Goal: Information Seeking & Learning: Learn about a topic

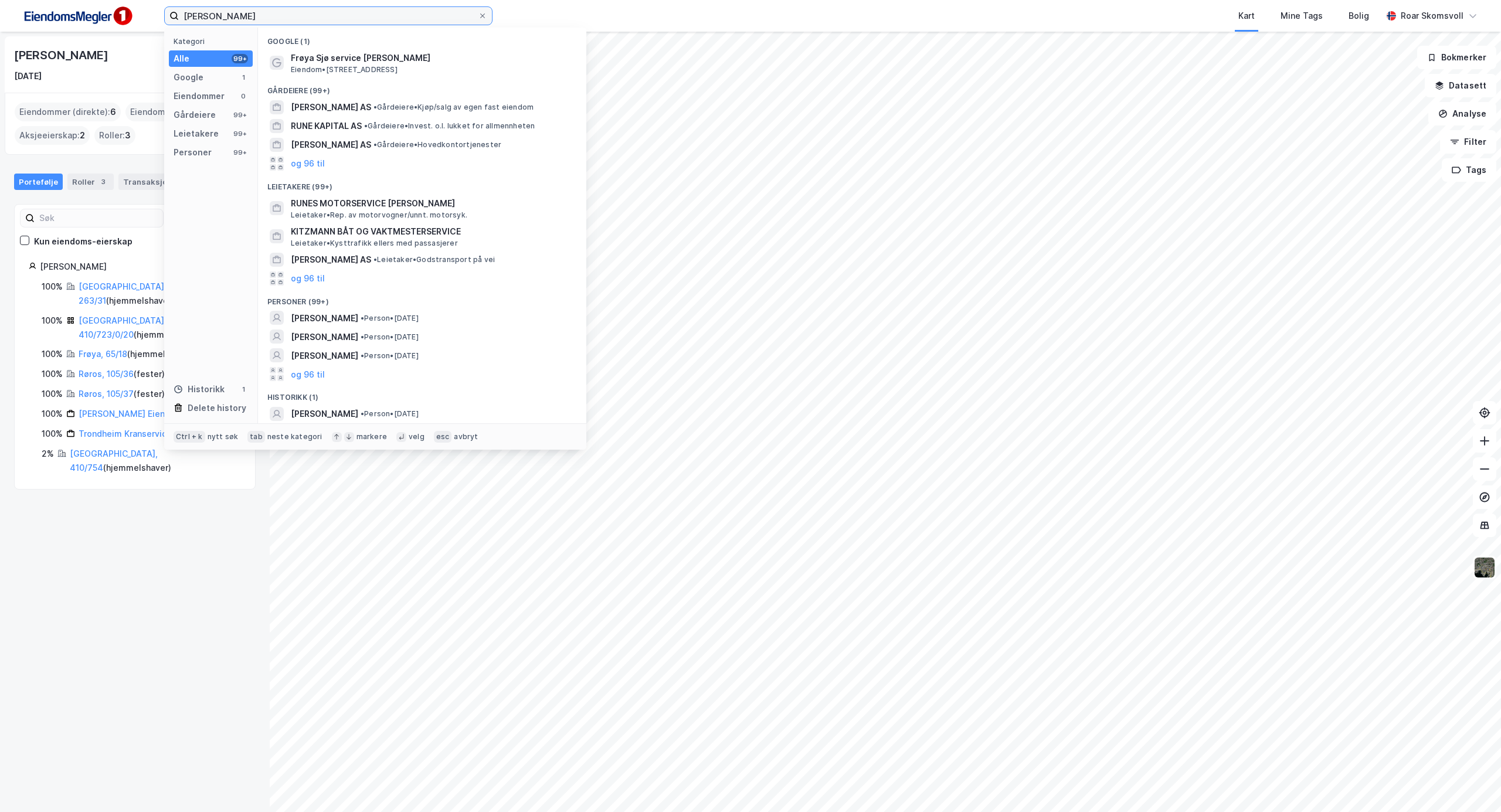
drag, startPoint x: 371, startPoint y: 17, endPoint x: 73, endPoint y: 12, distance: 298.0
click at [75, 14] on div "[PERSON_NAME] Kategori Alle 99+ Google 1 Eiendommer 0 Gårdeiere 99+ Leietakere …" at bounding box center [750, 16] width 1501 height 32
type input "verdal"
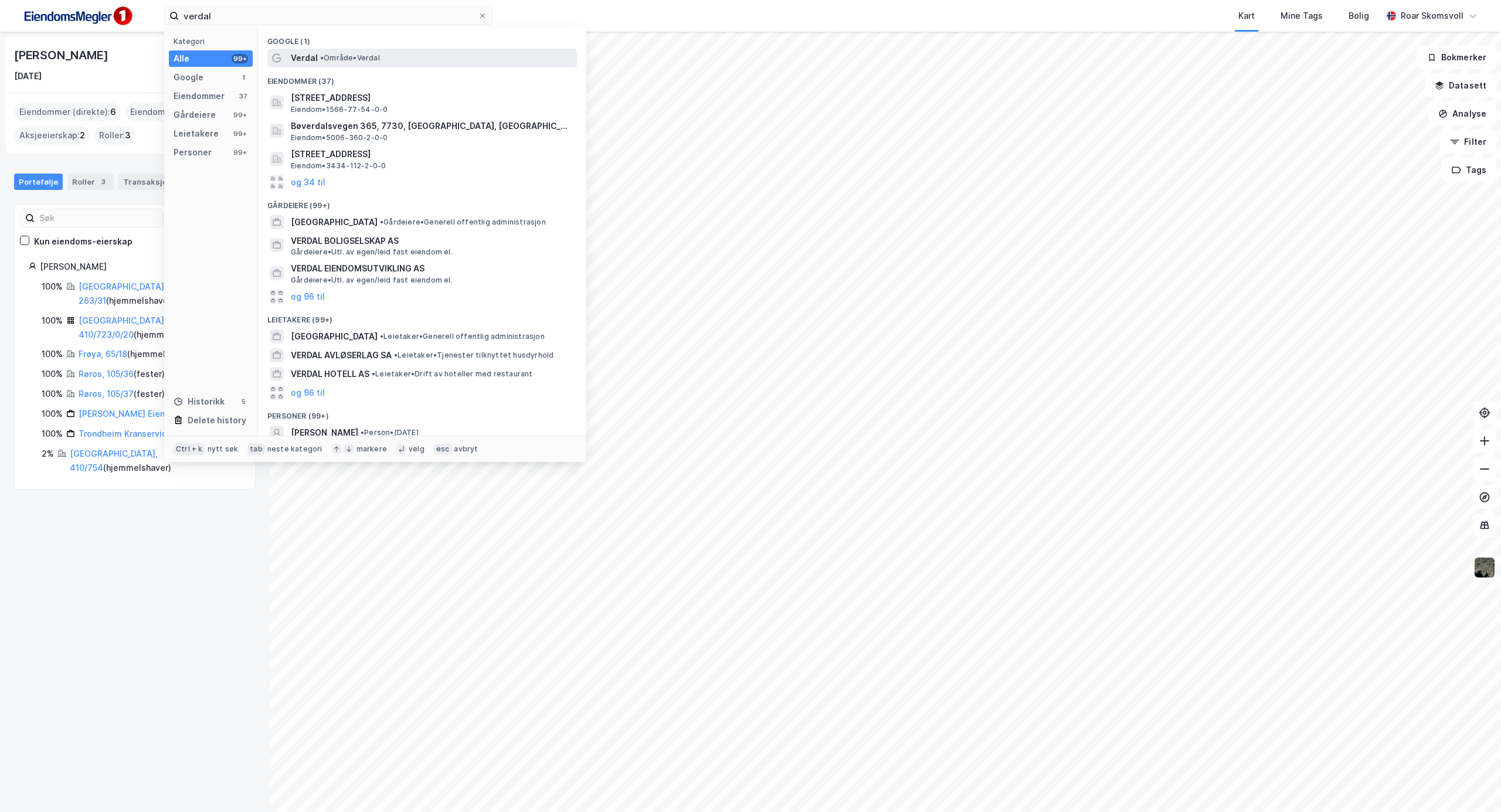
click at [341, 54] on span "• Område • [GEOGRAPHIC_DATA]" at bounding box center [350, 58] width 59 height 10
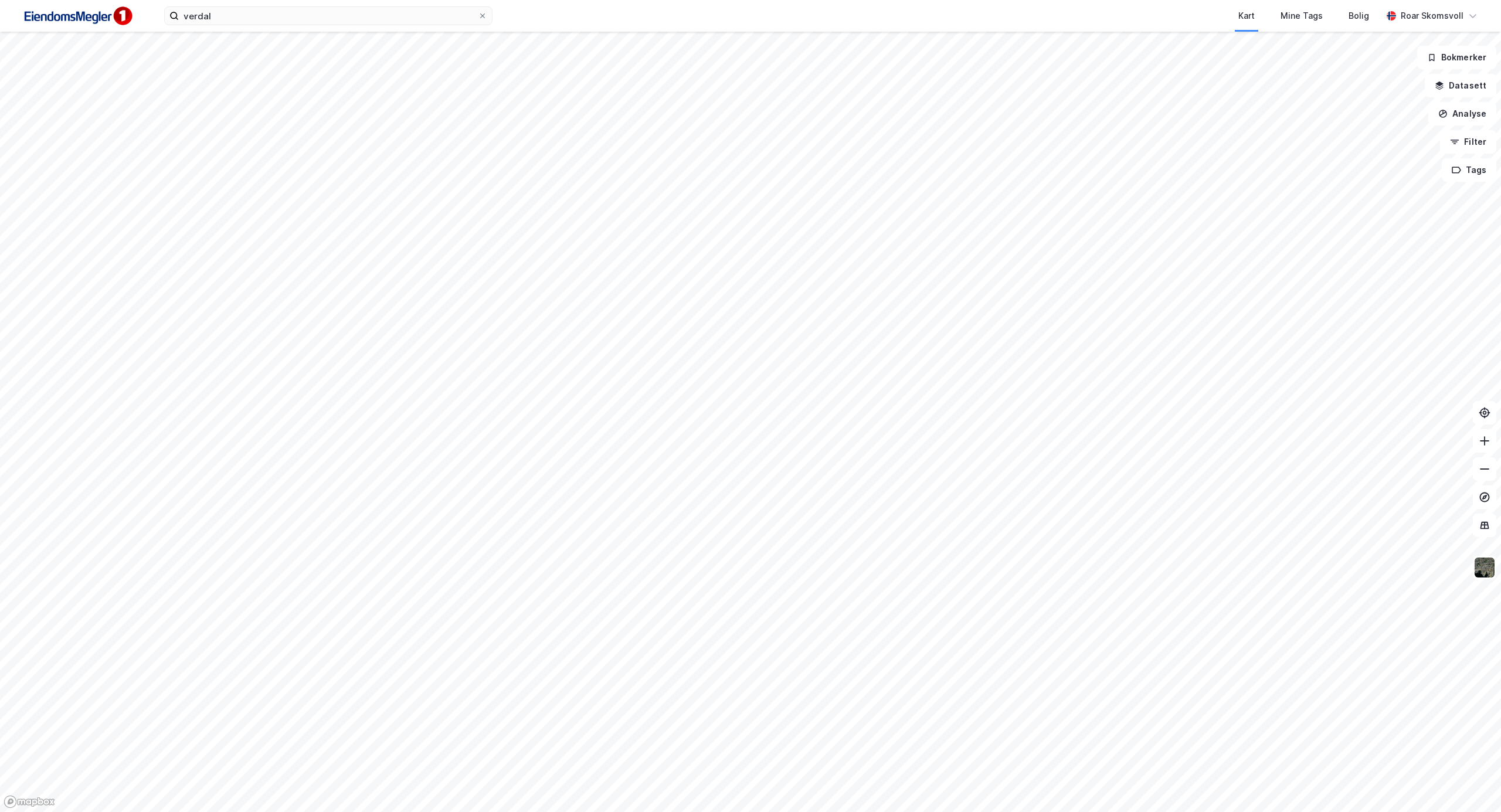
click at [620, 811] on html "verdal Kart Mine Tags Bolig [PERSON_NAME] © Mapbox © OpenStreetMap Improve this…" at bounding box center [750, 406] width 1501 height 812
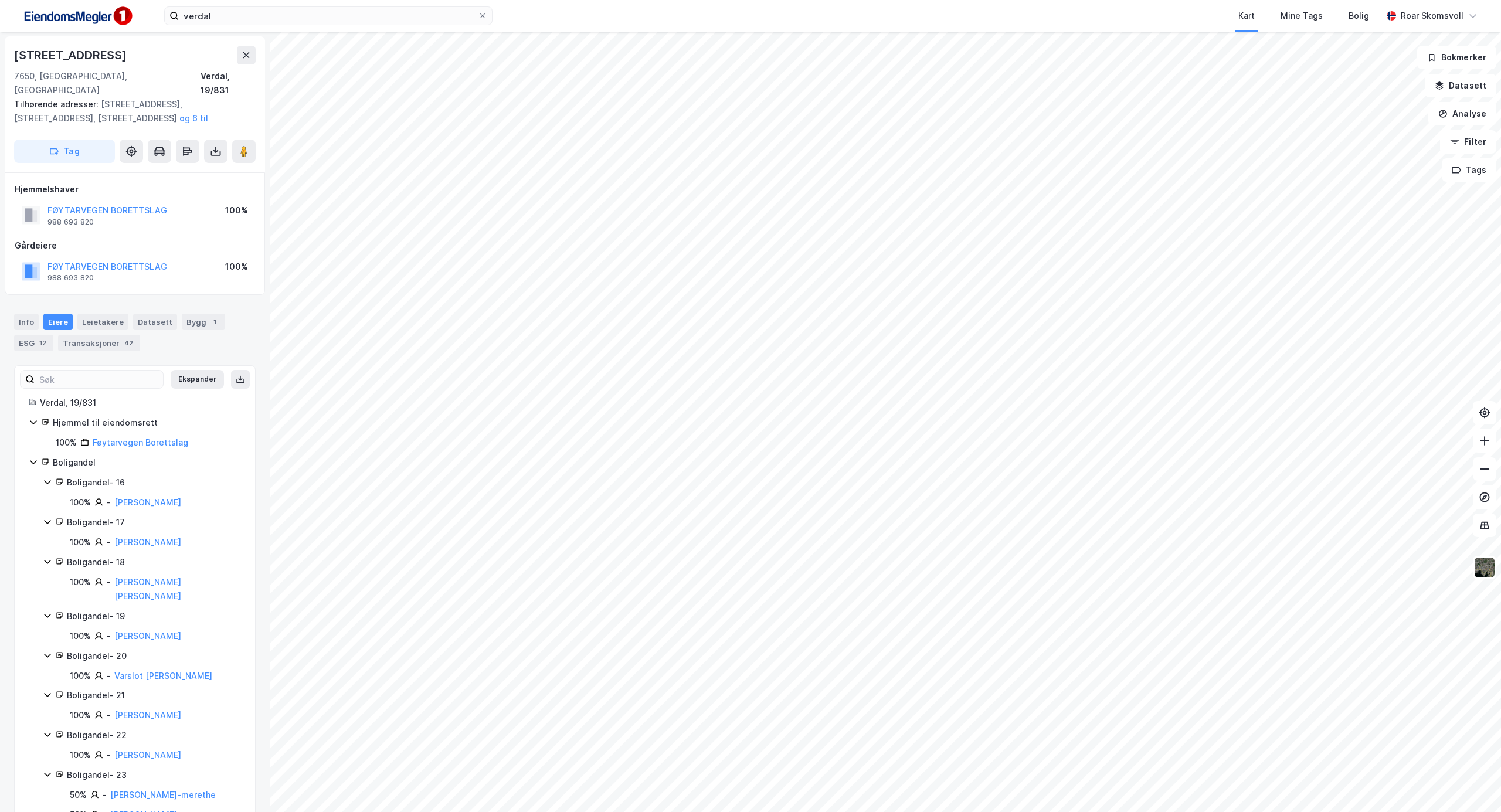
click at [571, 811] on html "verdal Kart Mine Tags Bolig [PERSON_NAME] © Mapbox © OpenStreetMap Improve this…" at bounding box center [750, 406] width 1501 height 812
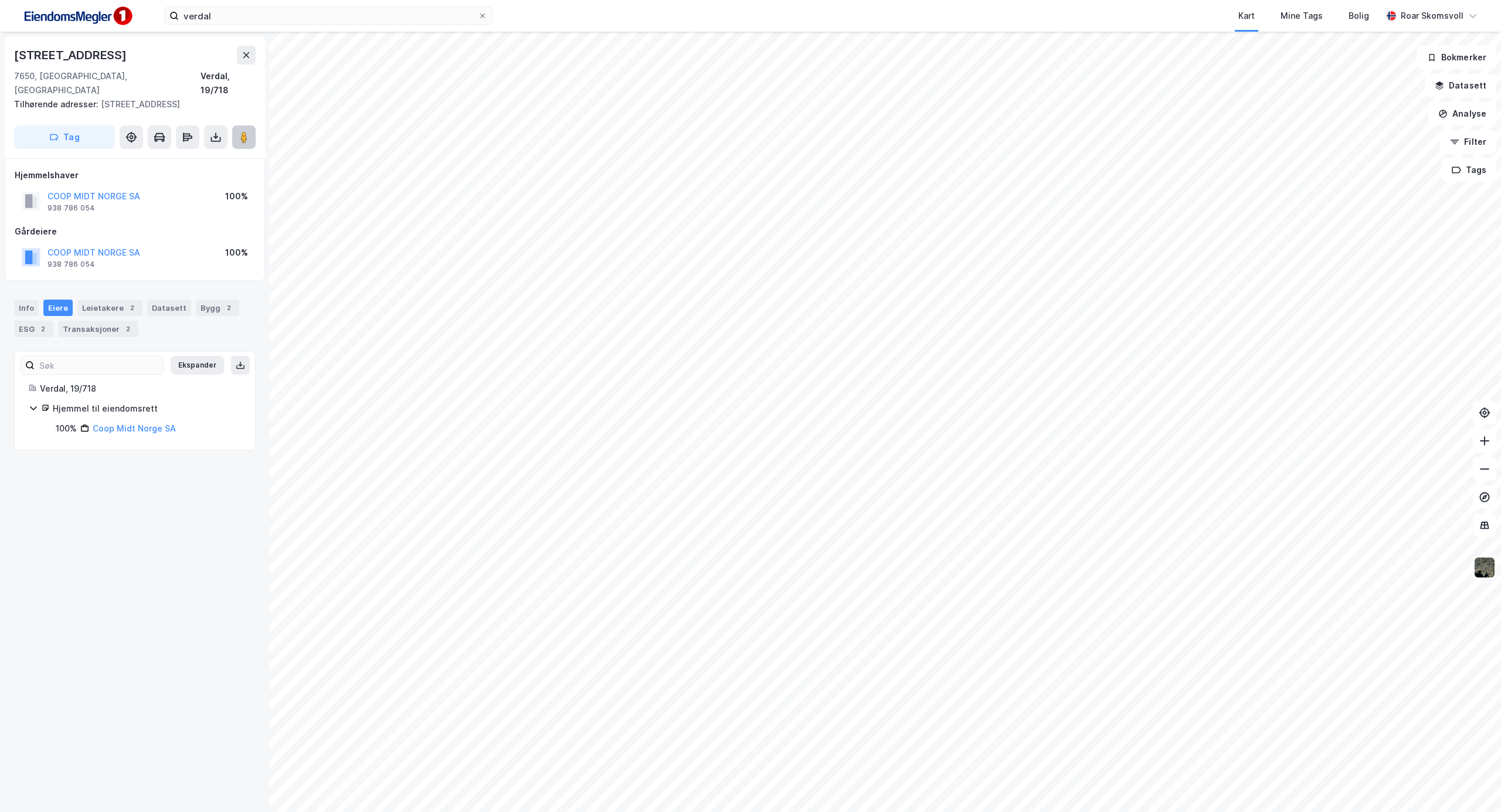
click at [239, 131] on icon at bounding box center [244, 137] width 12 height 12
click at [238, 131] on icon at bounding box center [244, 137] width 12 height 12
